Goal: Find specific page/section: Find specific page/section

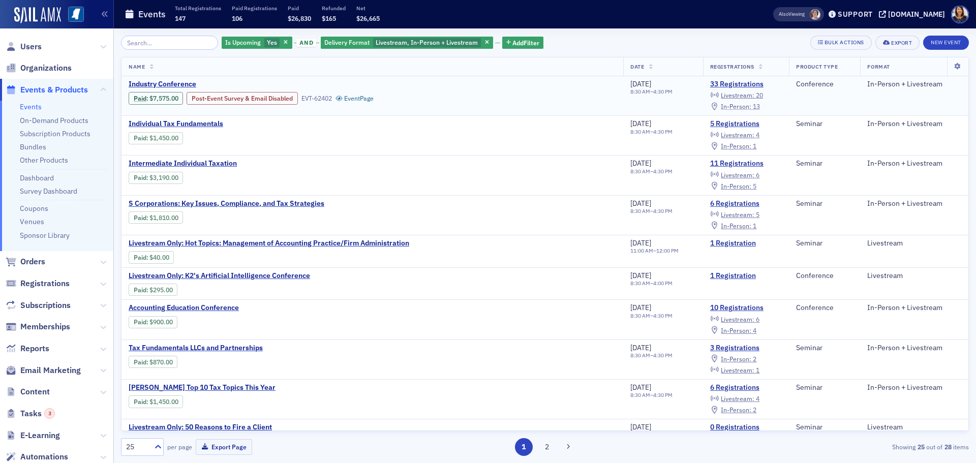
click at [741, 108] on span "In-Person :" at bounding box center [736, 106] width 30 height 8
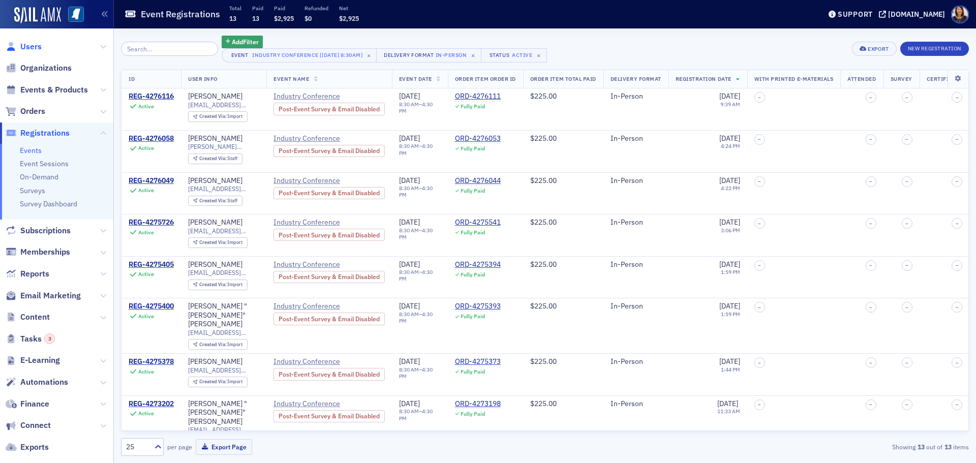
click at [23, 48] on span "Users" at bounding box center [30, 46] width 21 height 11
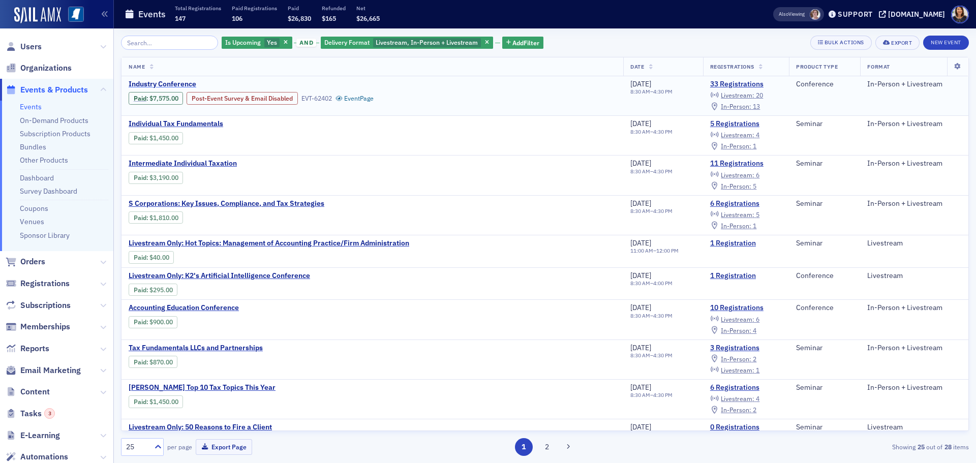
click at [158, 80] on span "Industry Conference" at bounding box center [214, 84] width 171 height 9
click at [163, 82] on span "Industry Conference" at bounding box center [214, 84] width 171 height 9
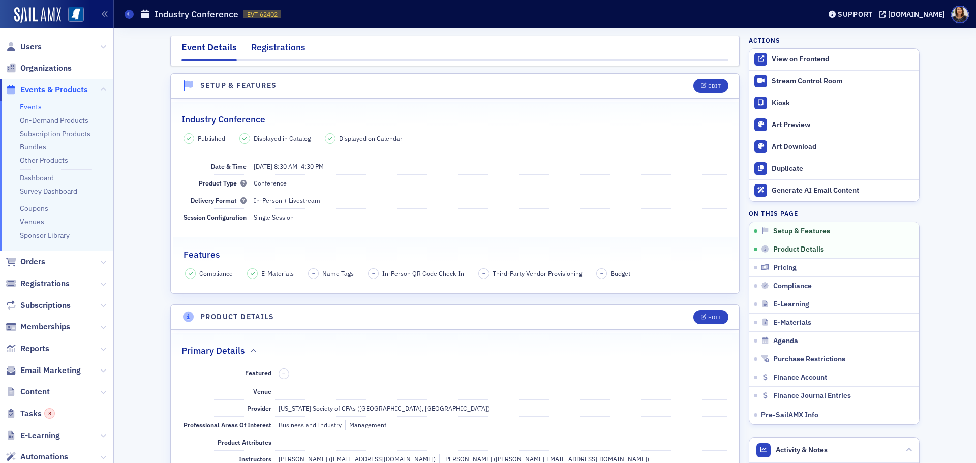
click at [271, 46] on div "Registrations" at bounding box center [278, 50] width 54 height 19
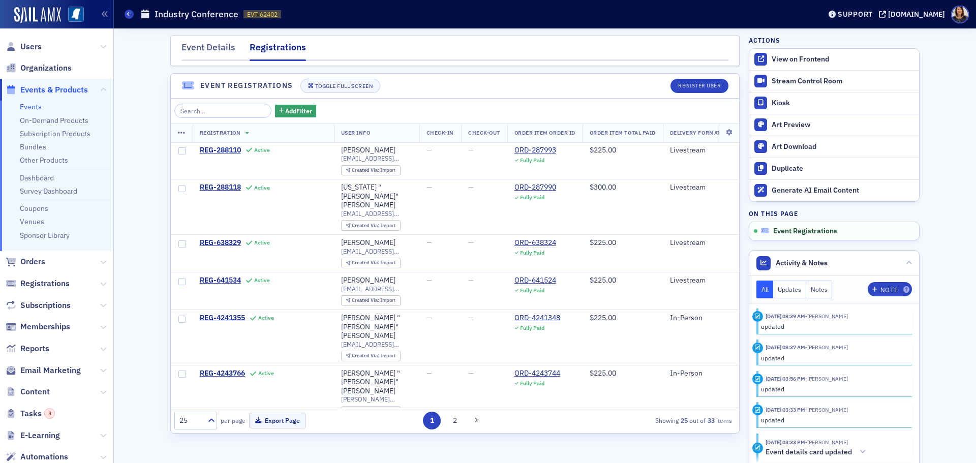
click at [800, 229] on span "Event Registrations" at bounding box center [805, 231] width 64 height 9
click at [26, 43] on span "Users" at bounding box center [30, 46] width 21 height 11
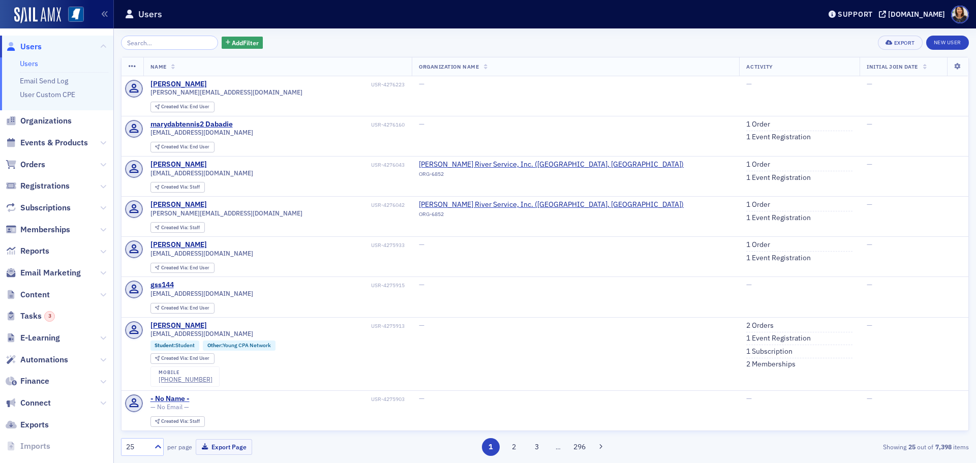
click at [384, 48] on div "Add Filter Export New User" at bounding box center [545, 43] width 848 height 14
